Goal: Task Accomplishment & Management: Manage account settings

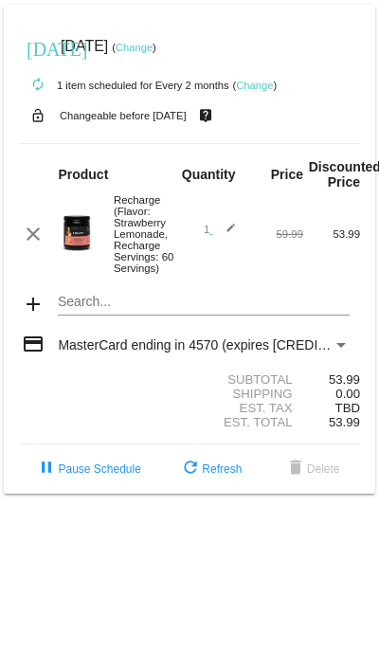
click at [153, 46] on link "Change" at bounding box center [134, 47] width 37 height 11
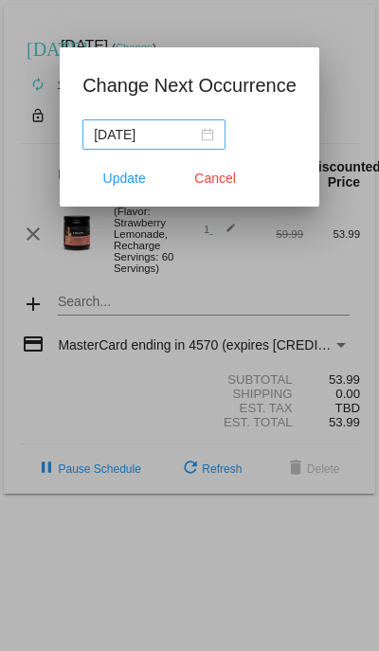
click at [193, 136] on div "[DATE]" at bounding box center [154, 134] width 120 height 21
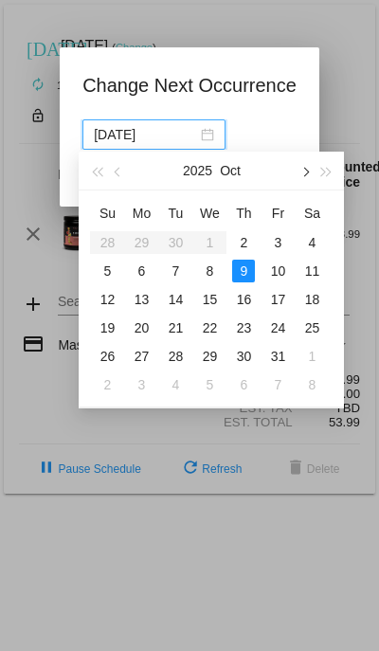
click at [306, 171] on span "button" at bounding box center [304, 172] width 9 height 9
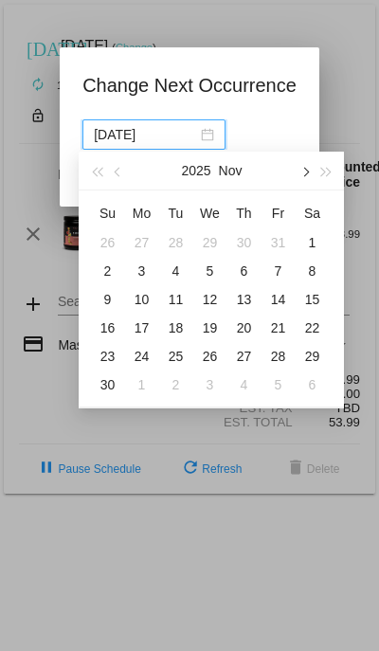
click at [306, 171] on span "button" at bounding box center [304, 172] width 9 height 9
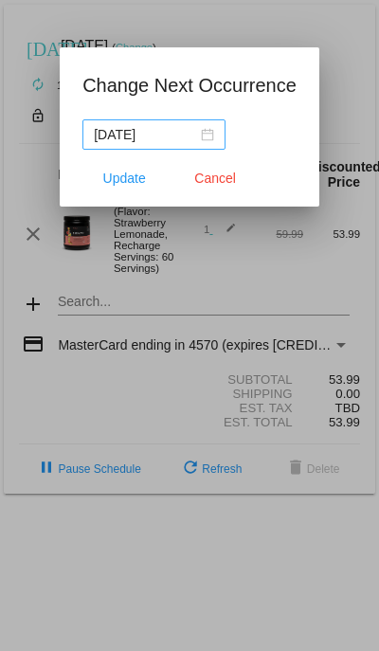
click at [190, 133] on div "[DATE]" at bounding box center [154, 134] width 120 height 21
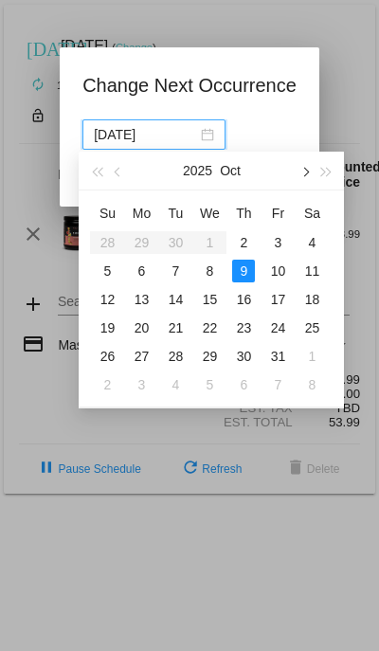
click at [308, 171] on span "button" at bounding box center [304, 172] width 9 height 9
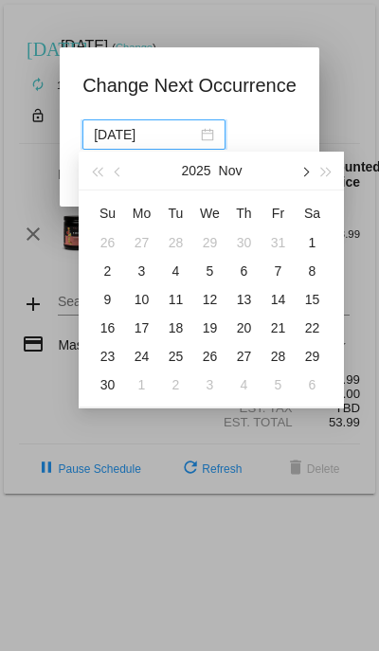
click at [308, 171] on span "button" at bounding box center [304, 172] width 9 height 9
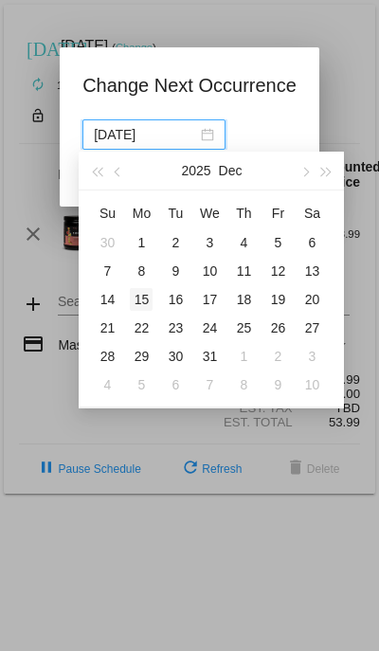
click at [140, 291] on div "15" at bounding box center [141, 299] width 23 height 23
type input "[DATE]"
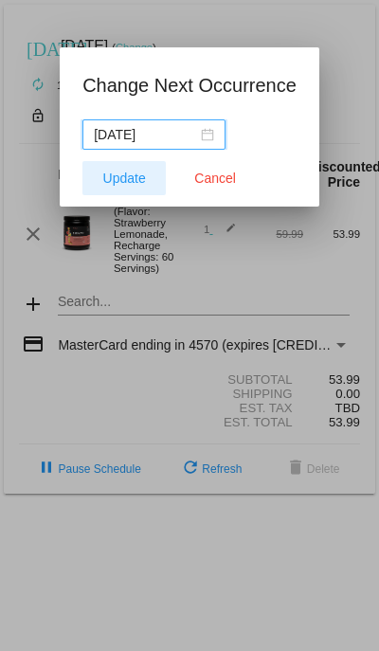
click at [127, 183] on span "Update" at bounding box center [124, 178] width 43 height 15
